Goal: Information Seeking & Learning: Find contact information

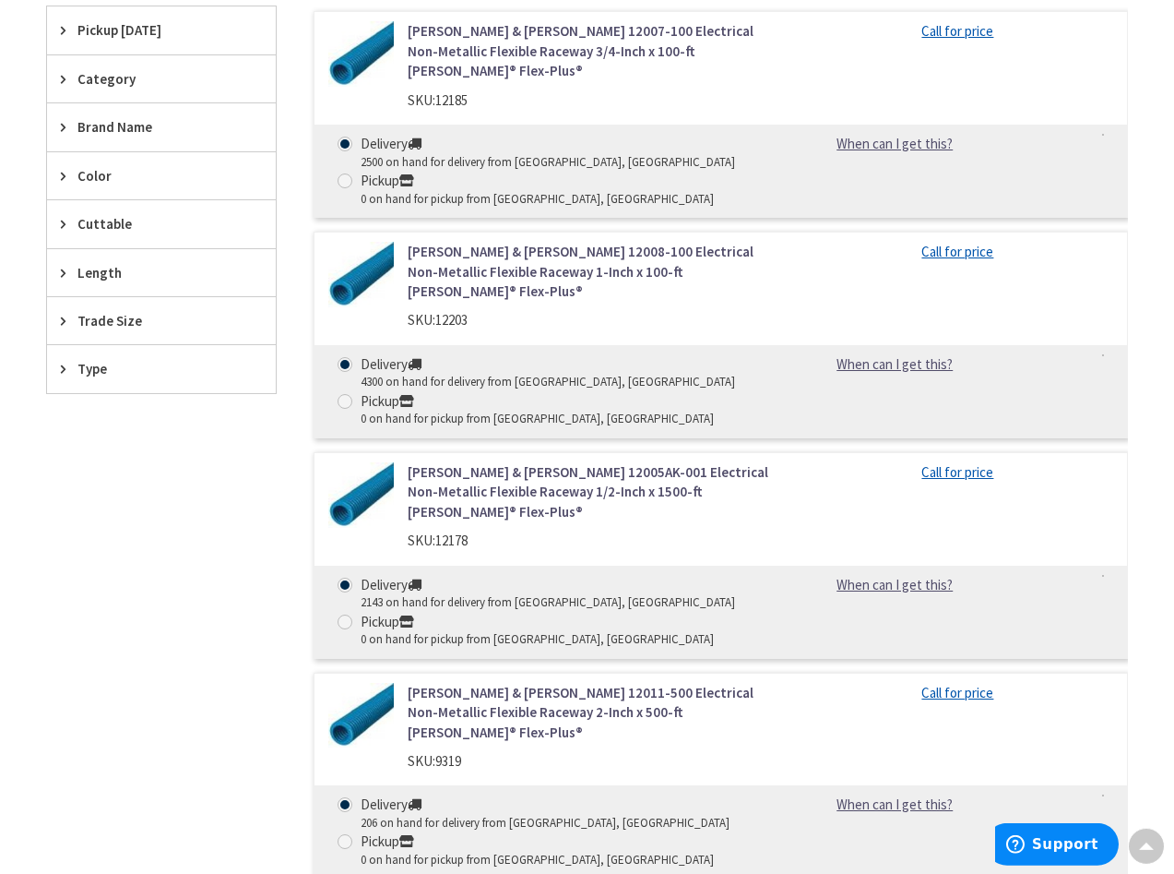
scroll to position [659, 0]
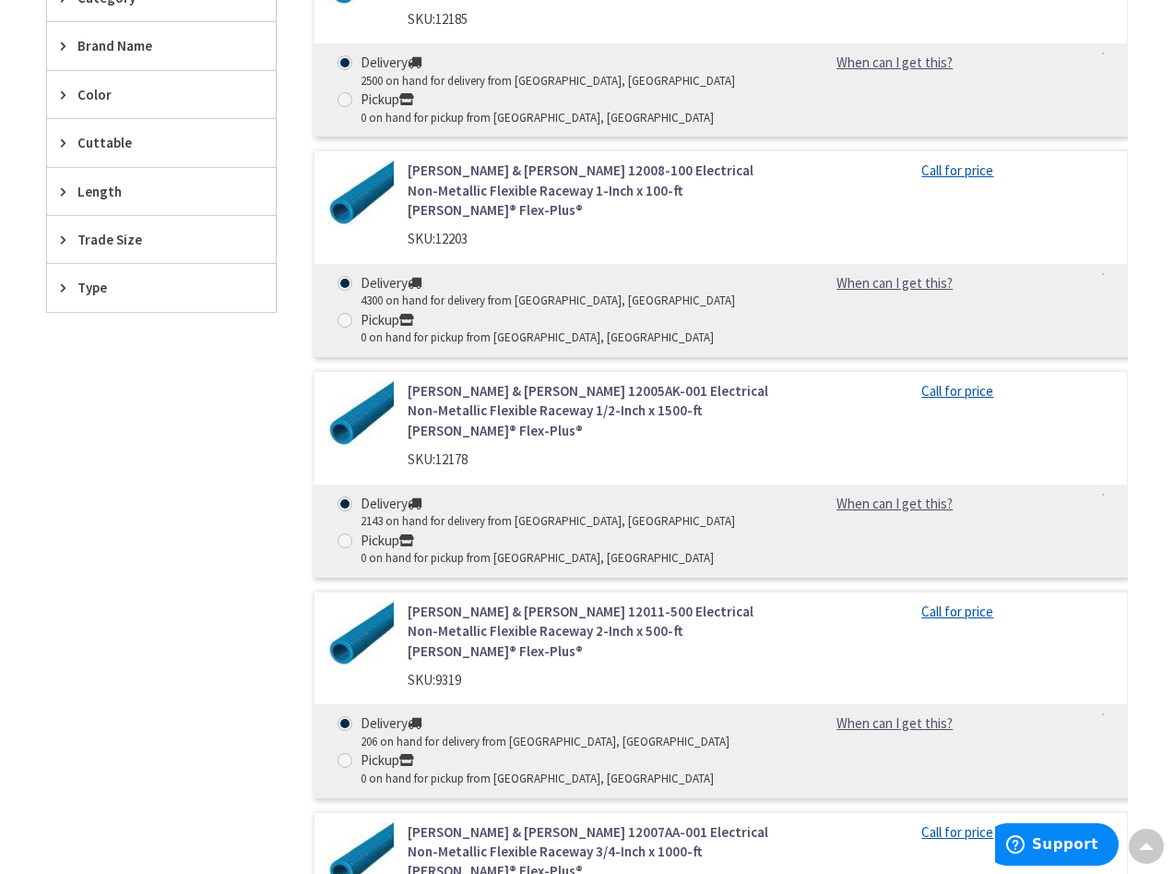
click at [447, 601] on link "Thomas & Betts 12011-500 Electrical Non-Metallic Flexible Raceway 2-Inch x 500-…" at bounding box center [591, 630] width 367 height 59
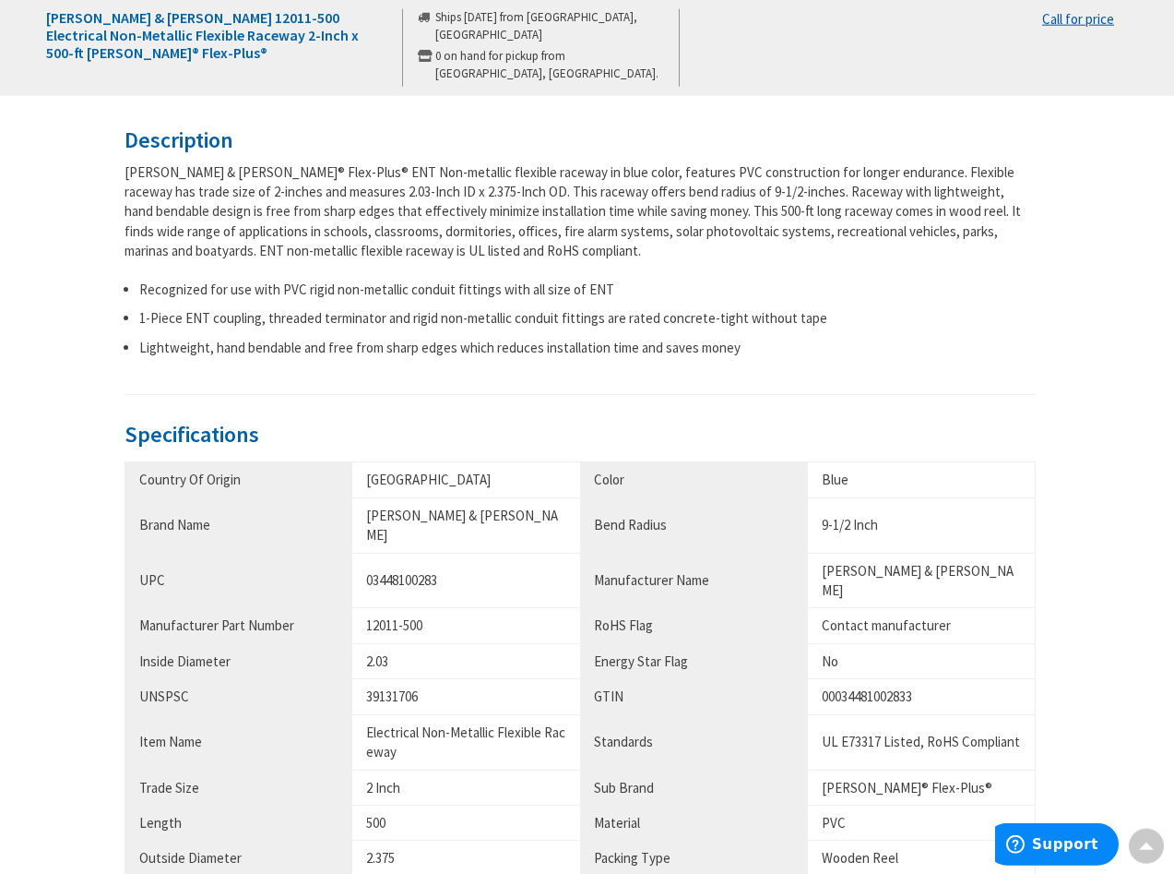
scroll to position [659, 0]
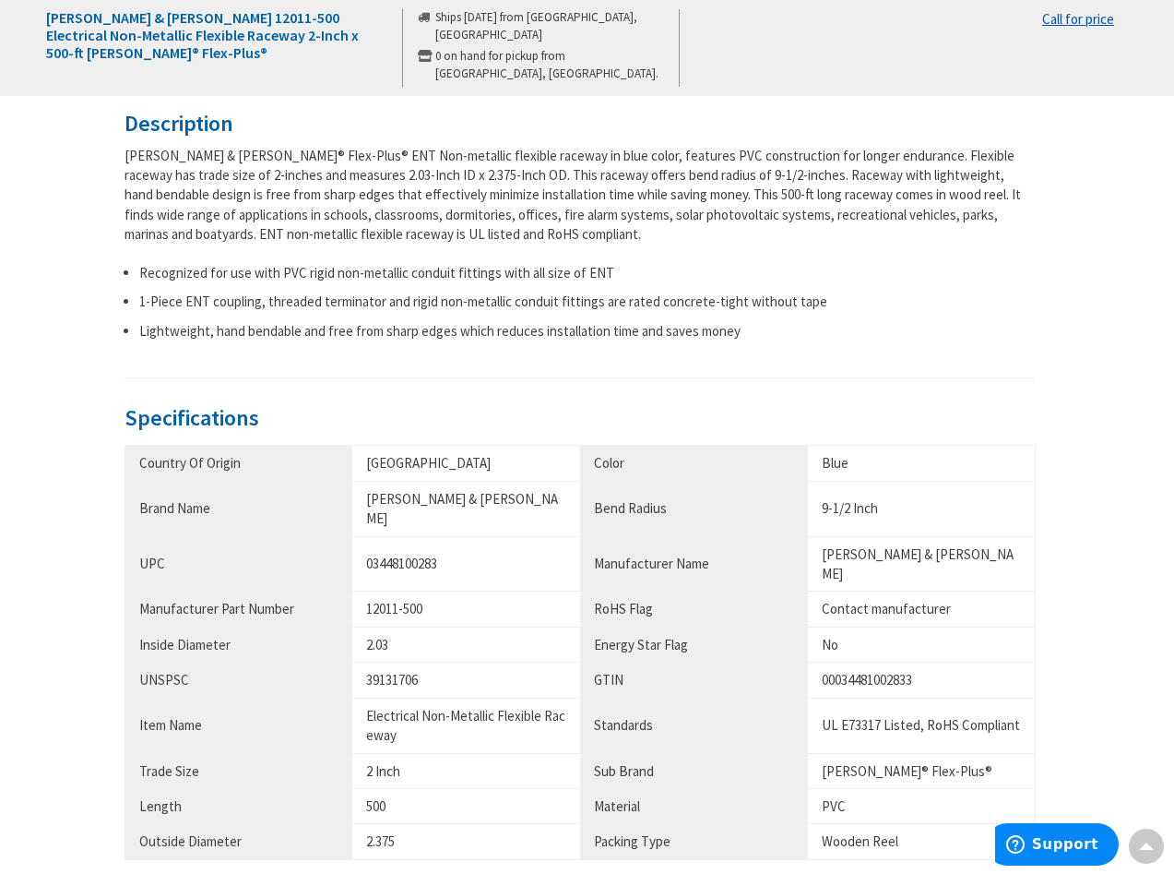
type input "[STREET_ADDRESS]"
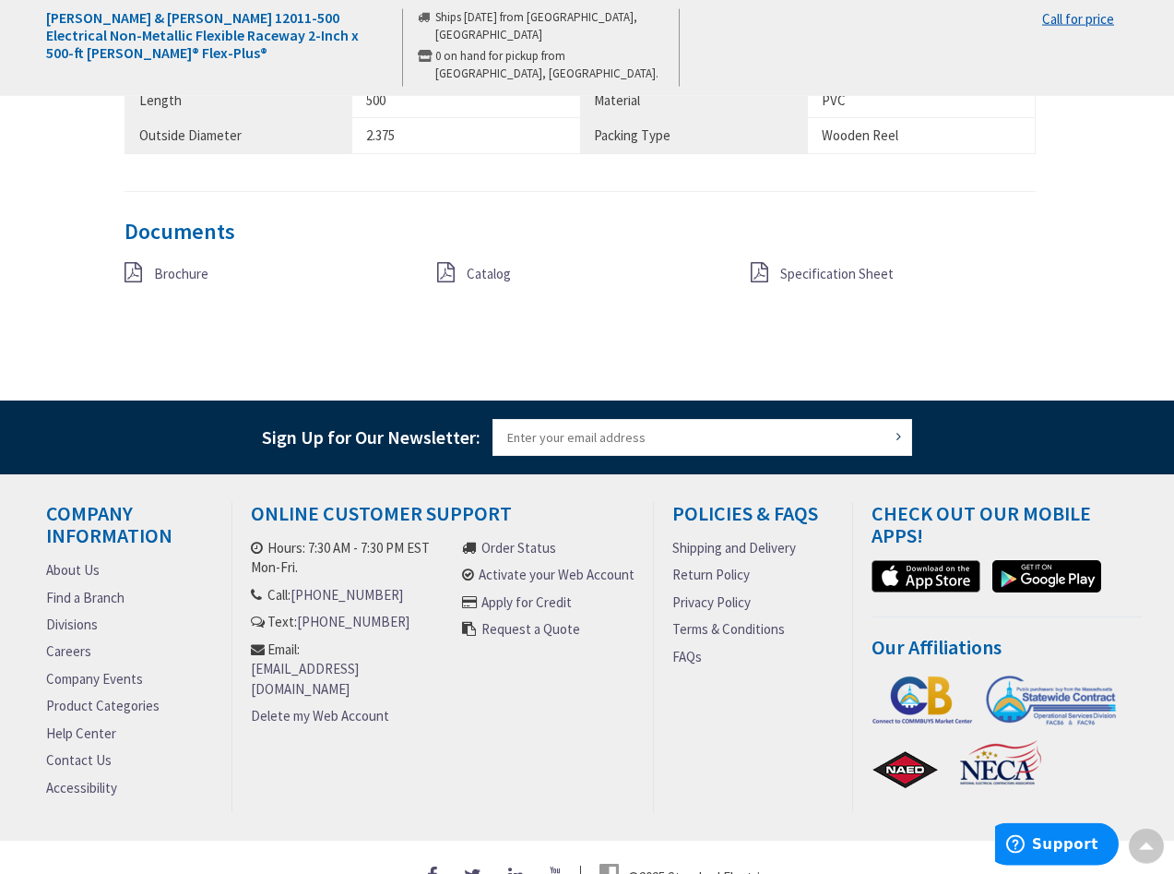
scroll to position [1366, 0]
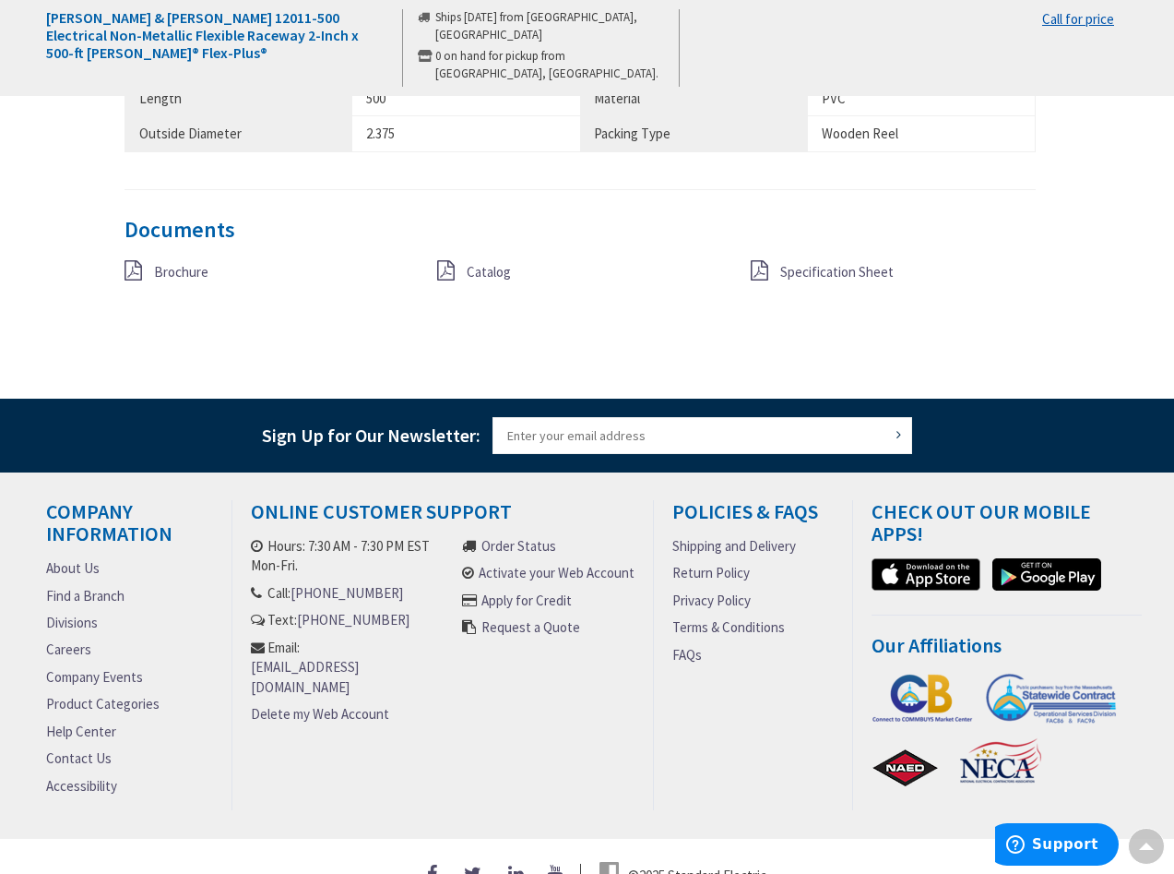
click at [62, 558] on link "About Us" at bounding box center [73, 567] width 54 height 19
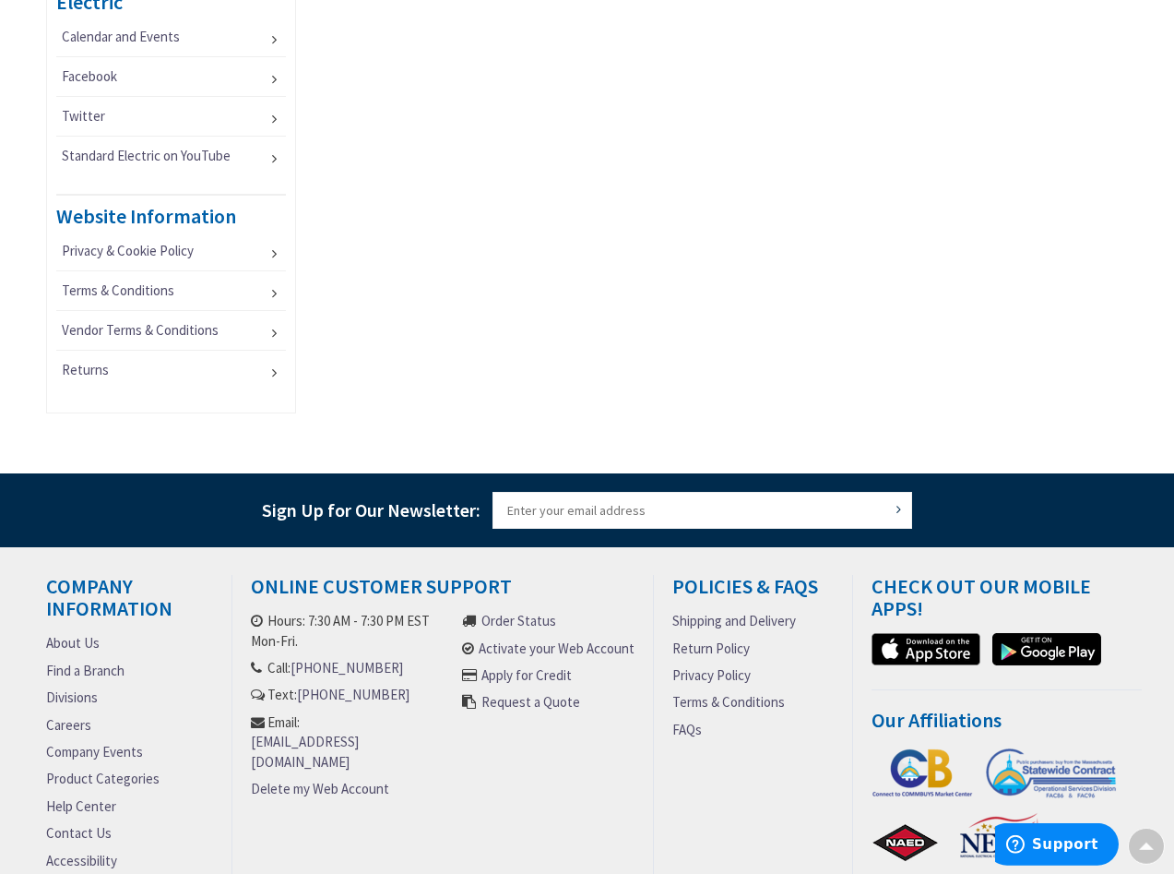
scroll to position [1263, 0]
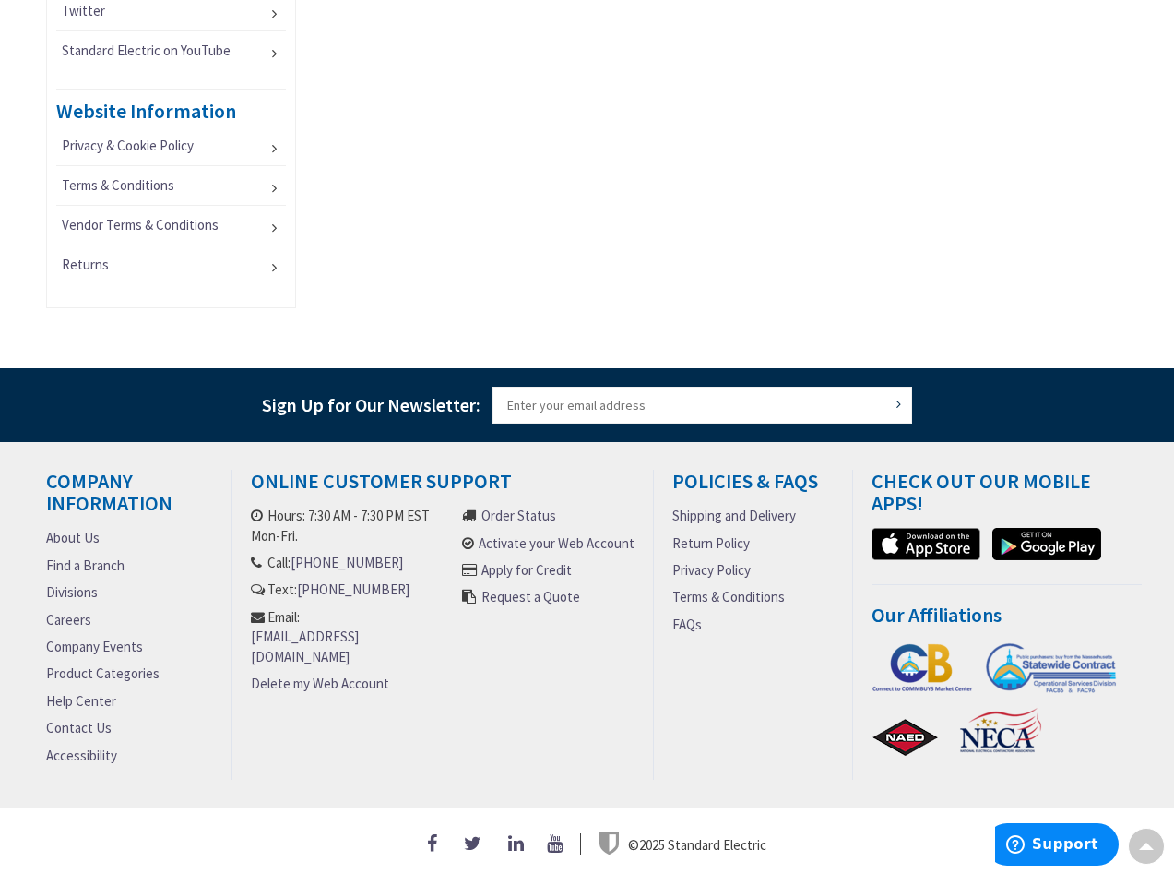
click at [75, 722] on link "Contact Us" at bounding box center [79, 727] width 66 height 19
